Goal: Navigation & Orientation: Find specific page/section

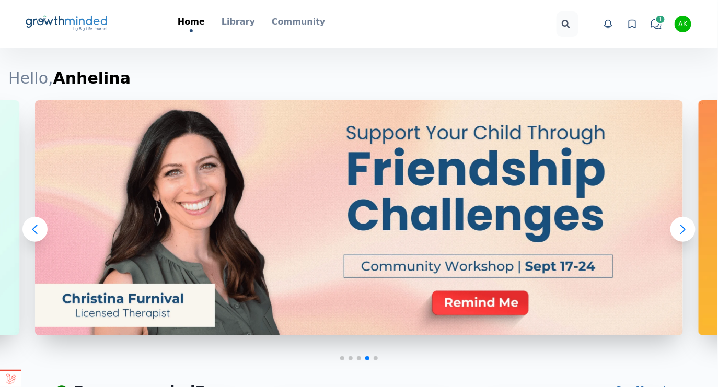
click at [655, 24] on icon "chat" at bounding box center [656, 24] width 10 height 10
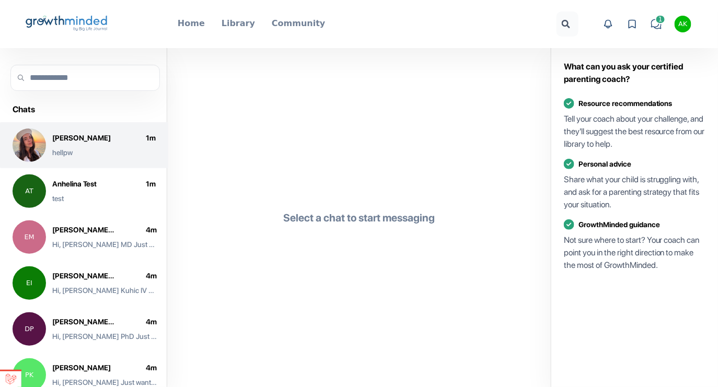
click at [126, 146] on div "Anhelina Kravets 1 m hellpw" at bounding box center [103, 145] width 103 height 25
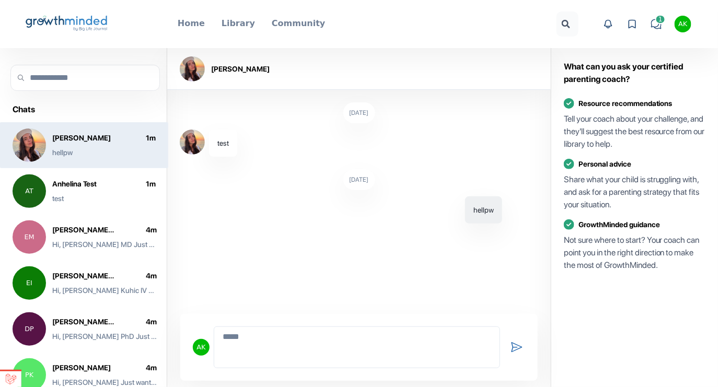
click at [70, 24] on icon at bounding box center [86, 20] width 42 height 9
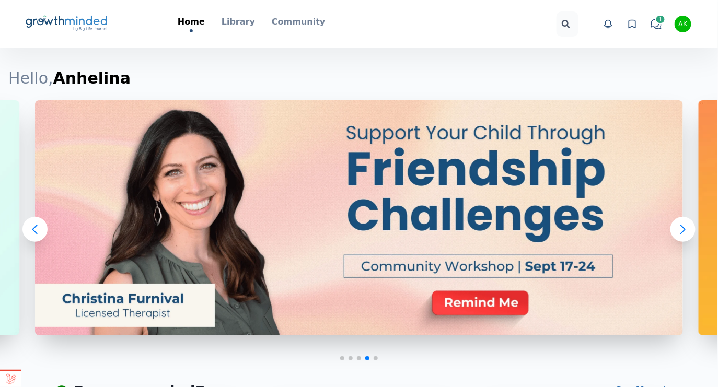
click at [79, 17] on icon "Big Life Journal GrowthMinded Logo .cls-1{fill:#1b4c76}.cls-2{fill:#294e79}.cls…" at bounding box center [67, 23] width 84 height 25
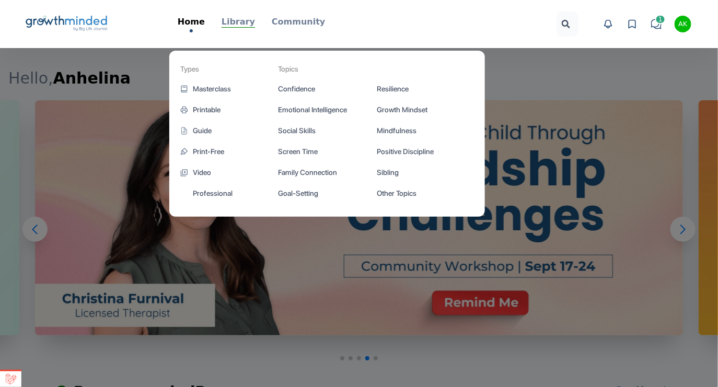
click at [237, 20] on p "Library" at bounding box center [238, 22] width 33 height 13
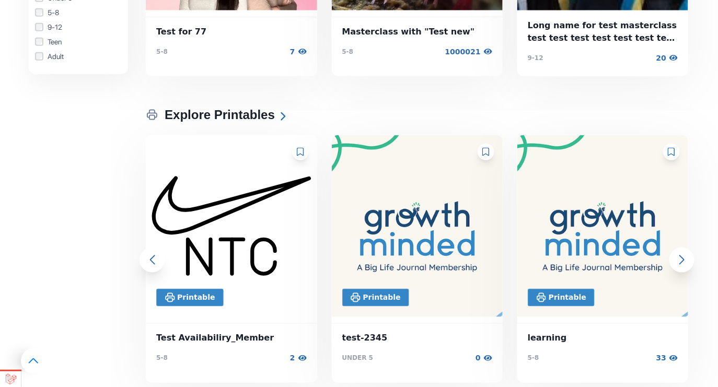
scroll to position [632, 0]
